Goal: Information Seeking & Learning: Learn about a topic

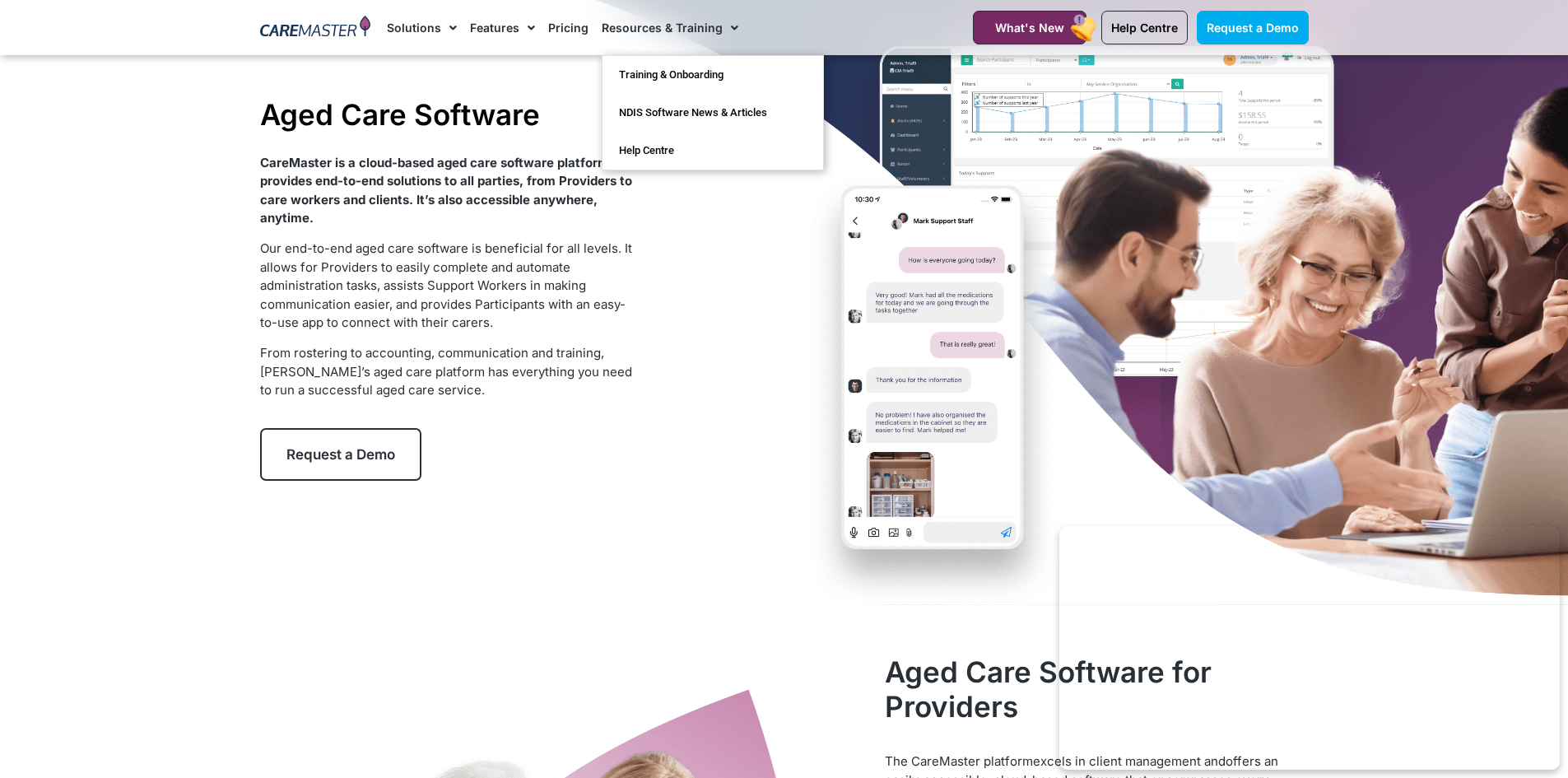
click at [643, 23] on link "Resources & Training" at bounding box center [670, 27] width 136 height 55
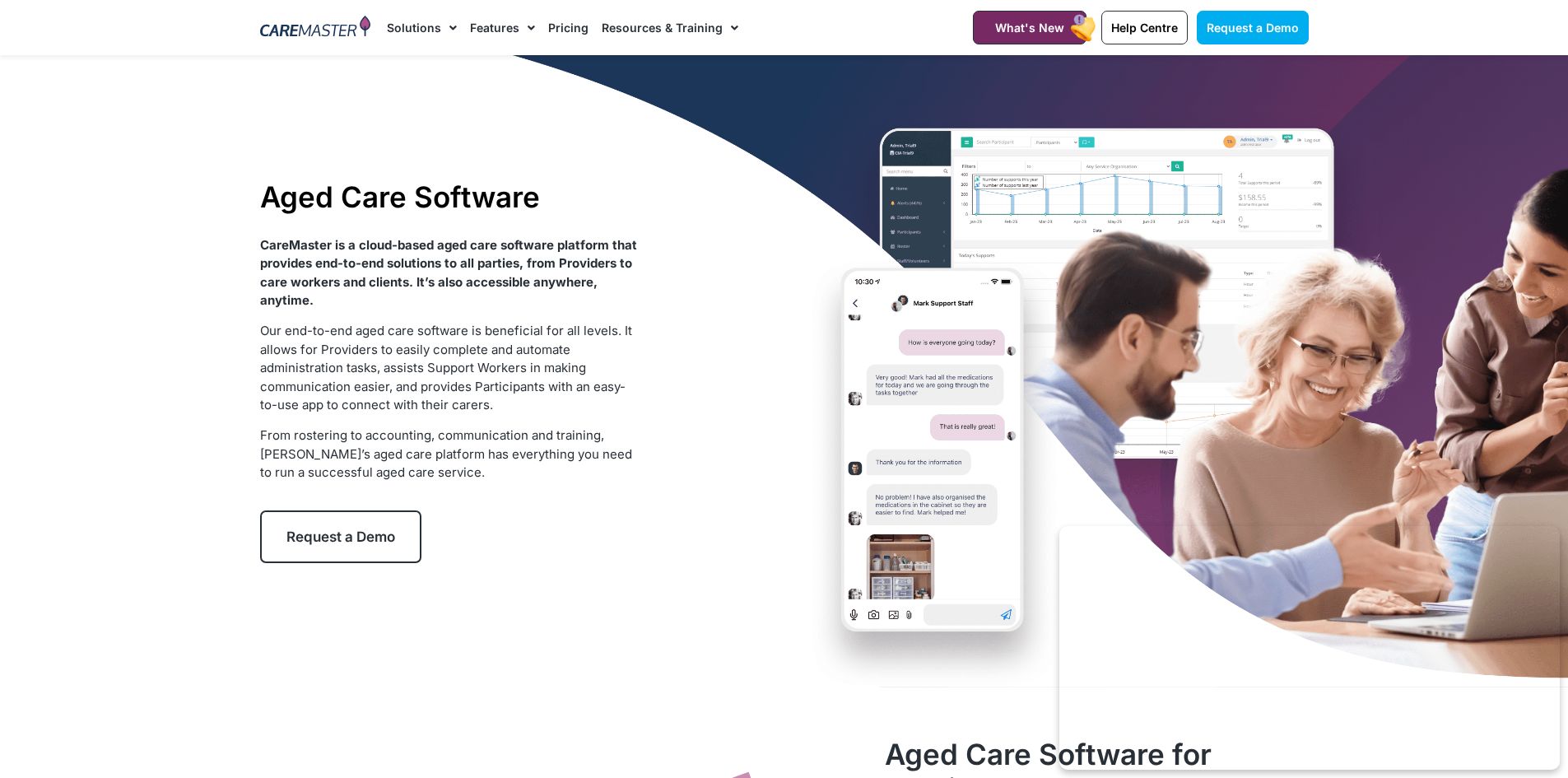
click at [643, 23] on link "Resources & Training" at bounding box center [670, 27] width 136 height 55
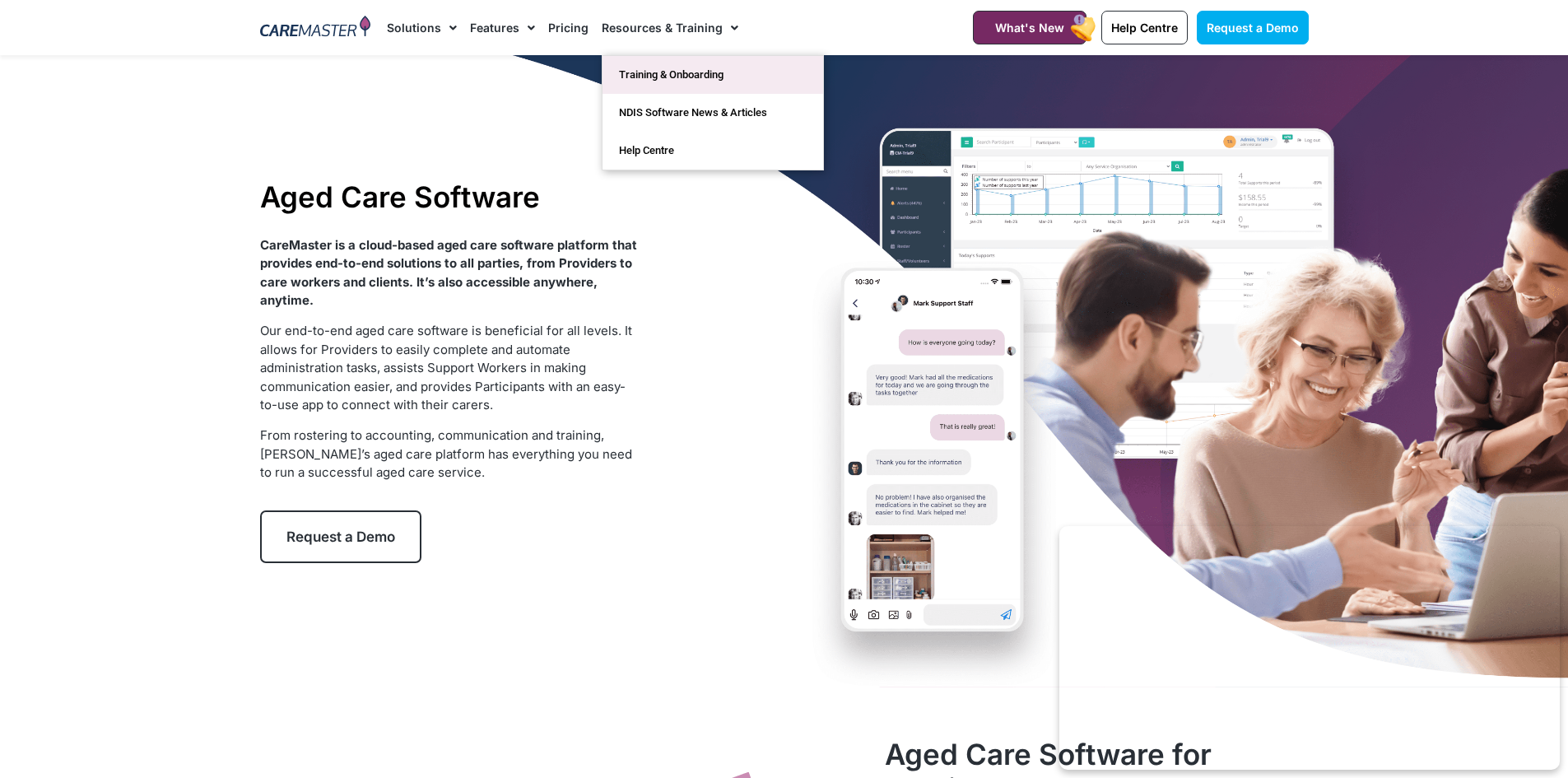
click at [633, 62] on link "Training & Onboarding" at bounding box center [712, 75] width 221 height 37
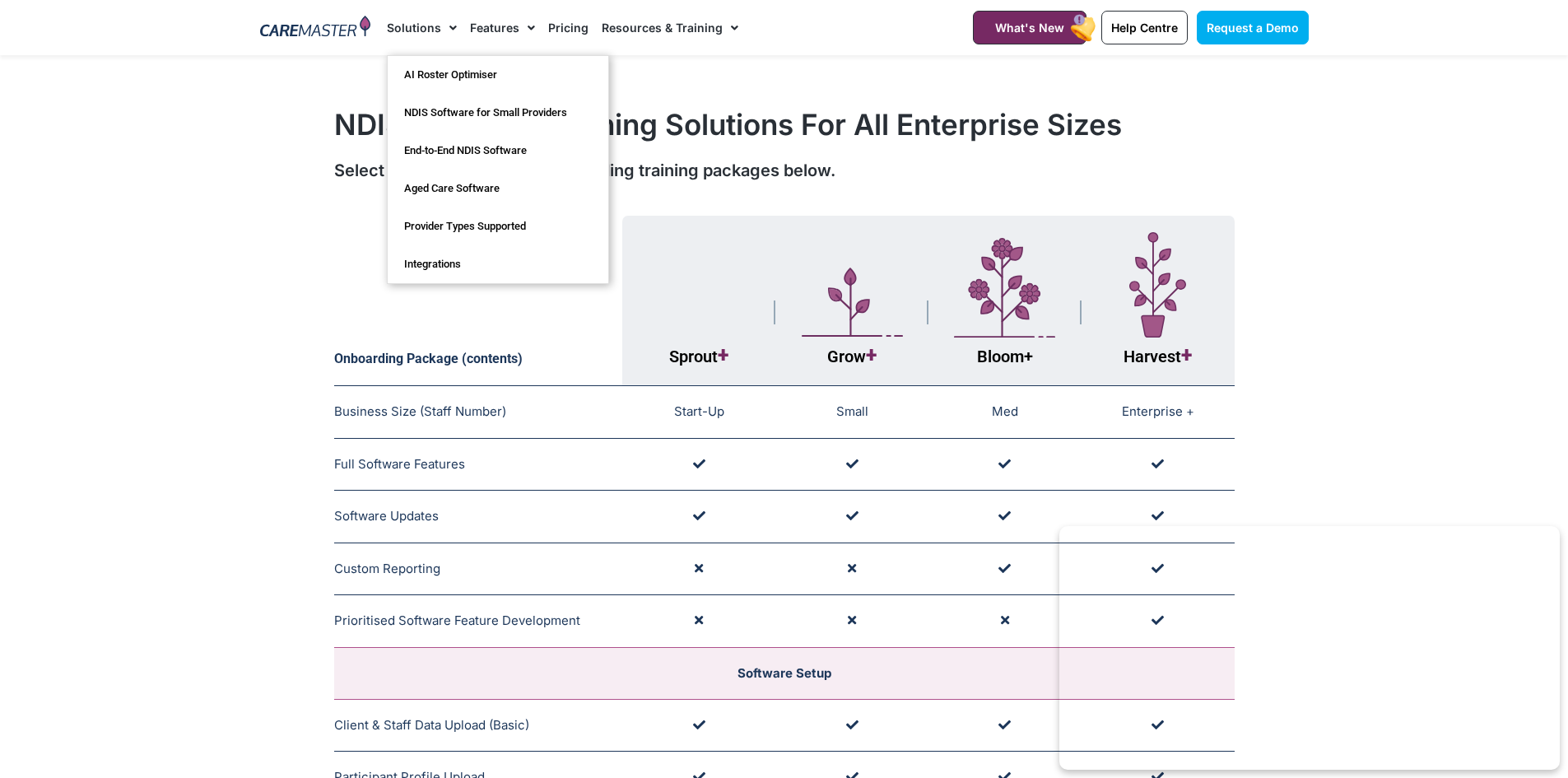
click at [392, 19] on link "Solutions" at bounding box center [422, 27] width 70 height 55
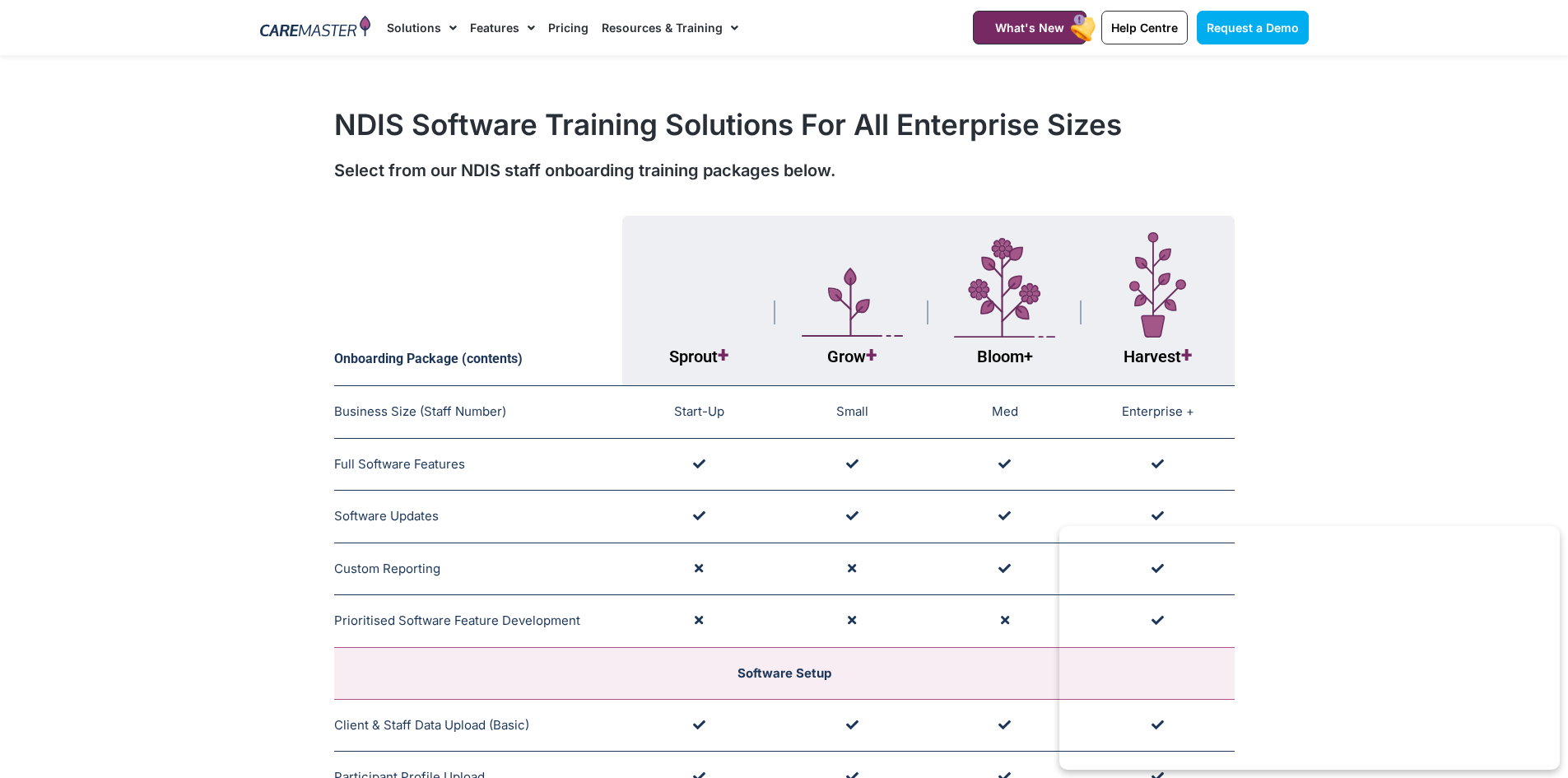
click at [429, 9] on link "Solutions" at bounding box center [422, 27] width 70 height 55
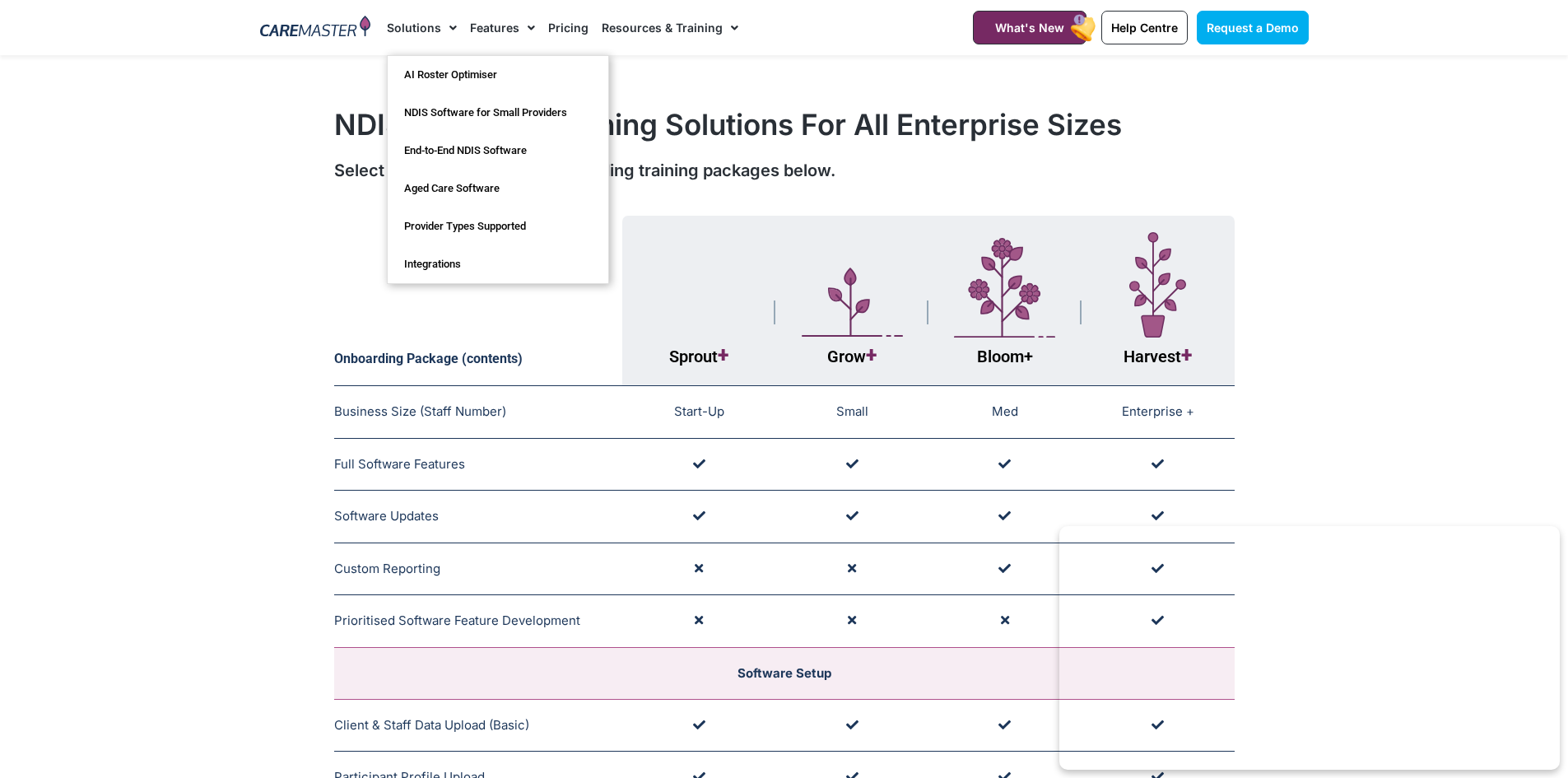
click at [442, 29] on span "Menu" at bounding box center [449, 27] width 15 height 28
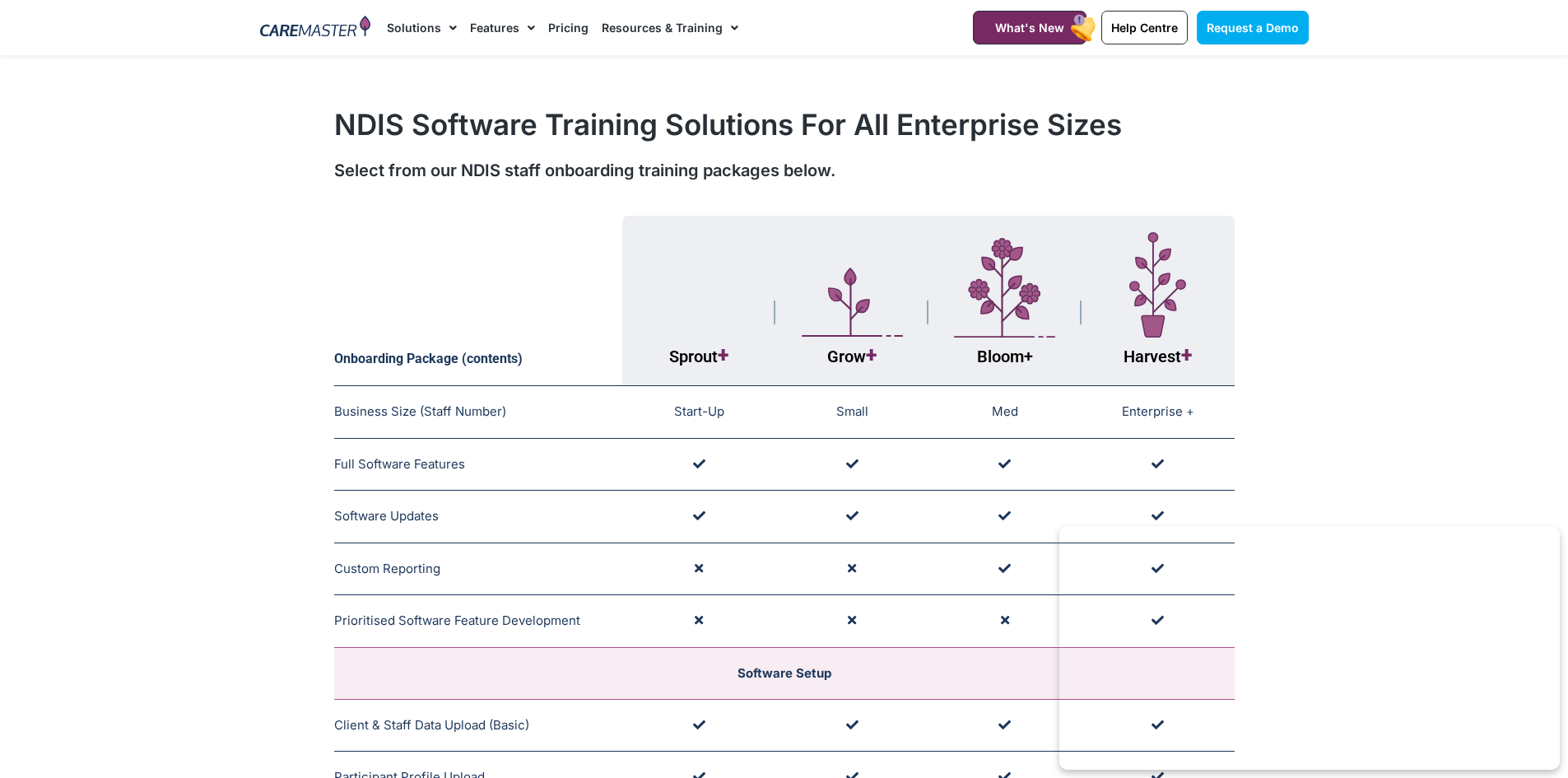
click at [442, 29] on span "Menu" at bounding box center [449, 27] width 15 height 28
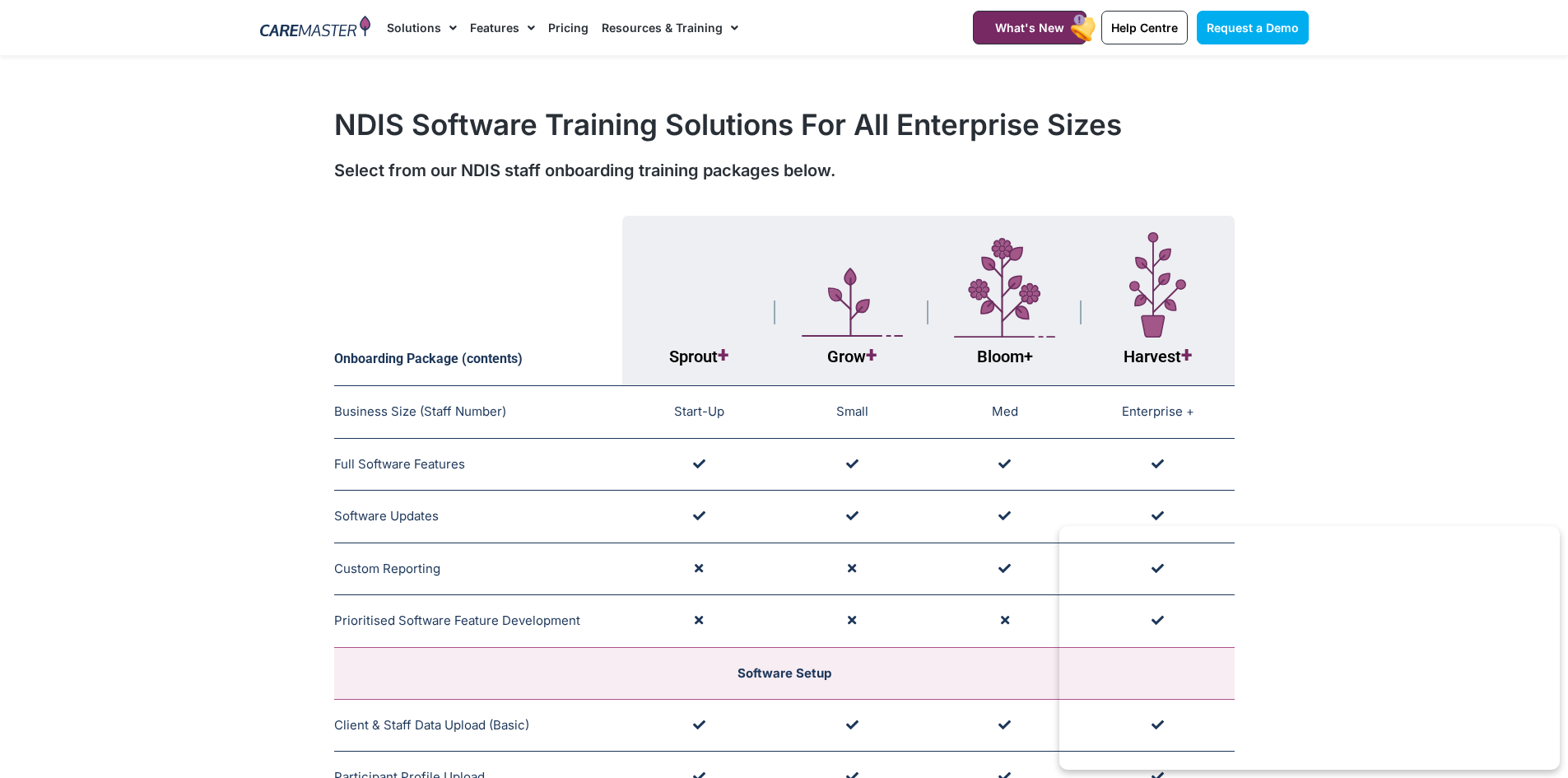
click at [570, 24] on link "Pricing" at bounding box center [568, 27] width 40 height 55
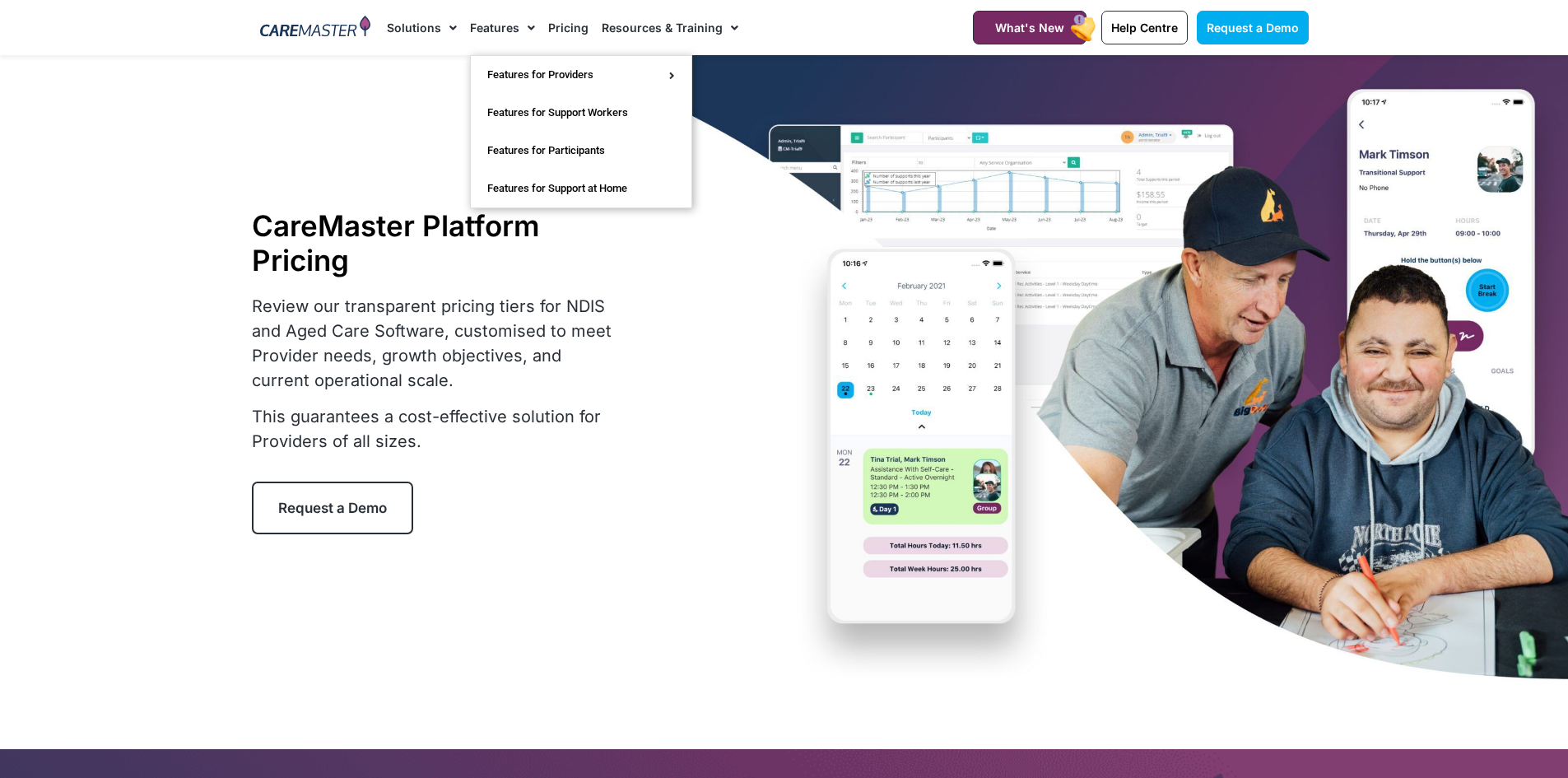
click at [475, 36] on link "Features" at bounding box center [502, 27] width 65 height 55
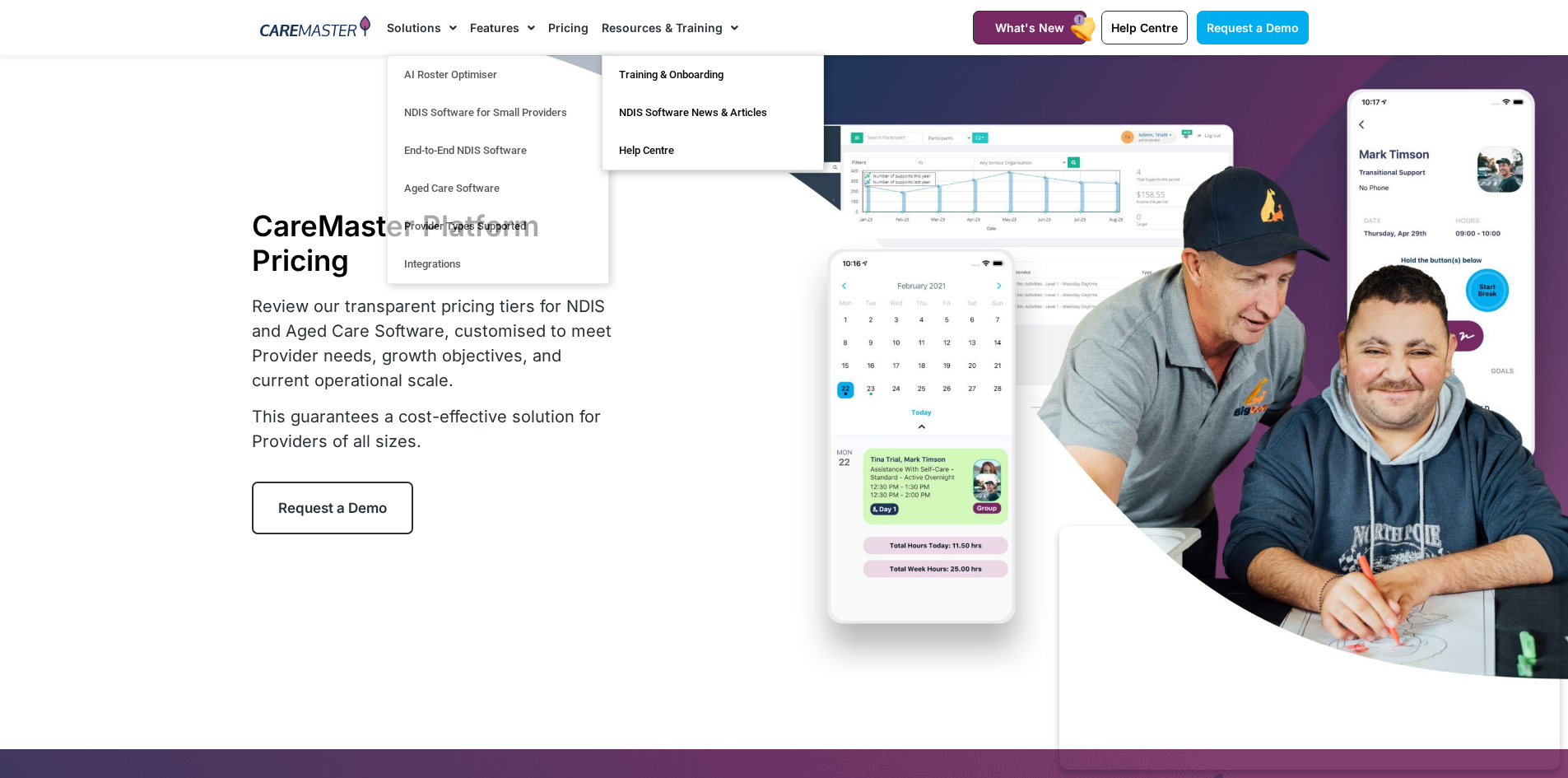
click at [665, 15] on link "Resources & Training" at bounding box center [670, 27] width 136 height 55
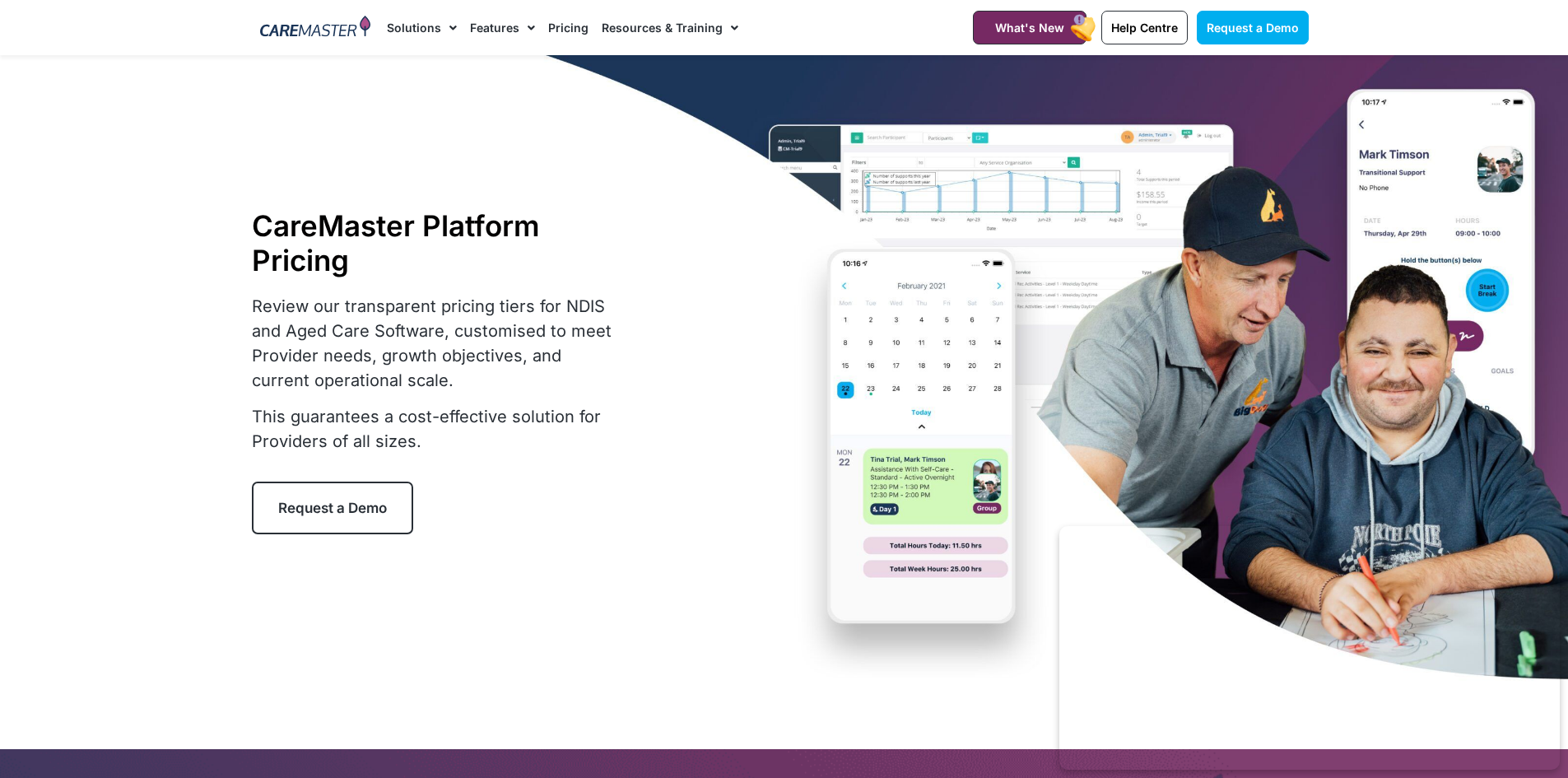
click at [683, 24] on link "Resources & Training" at bounding box center [670, 27] width 136 height 55
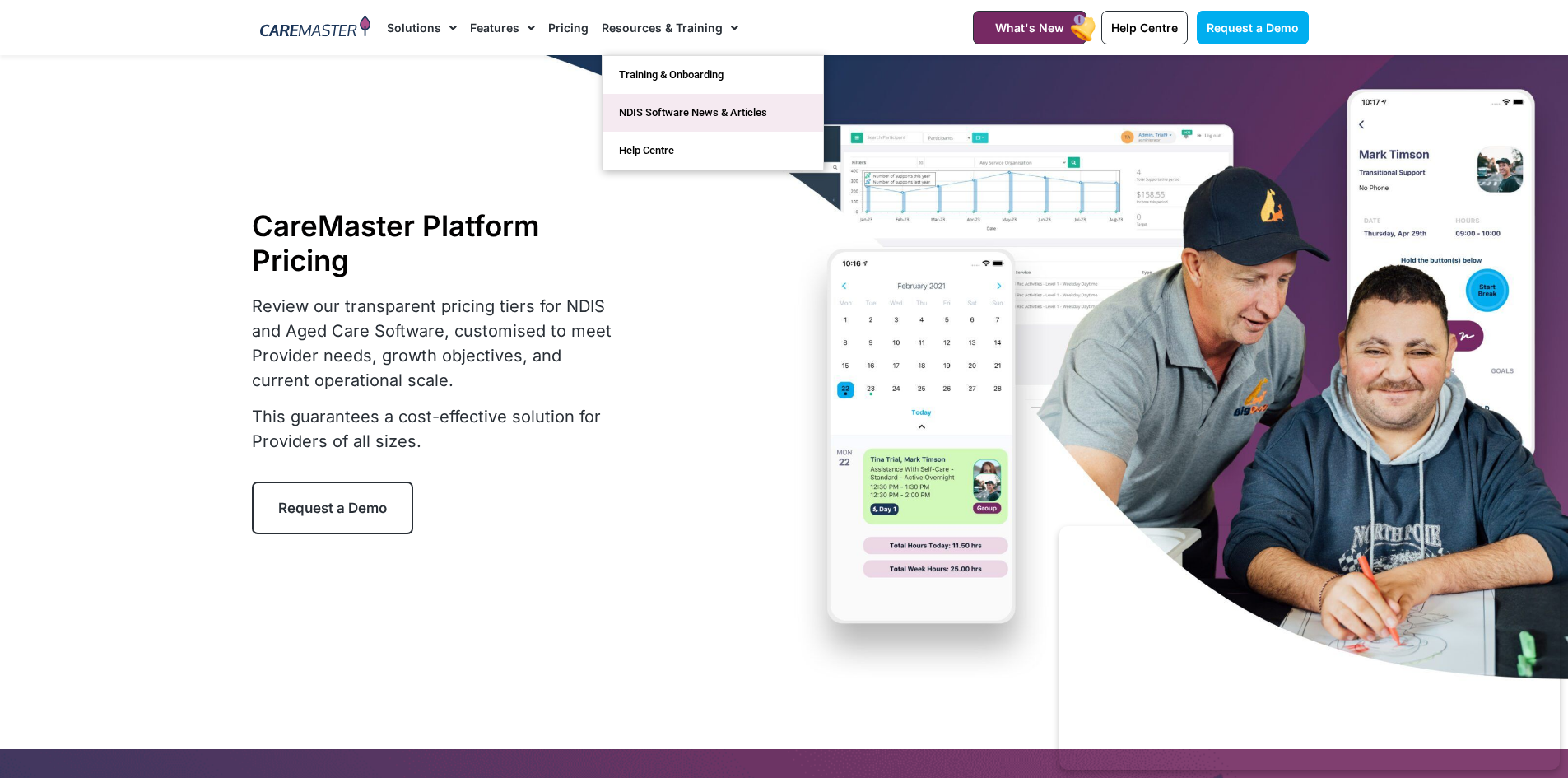
click at [704, 115] on link "NDIS Software News & Articles" at bounding box center [712, 112] width 221 height 37
